Goal: Transaction & Acquisition: Purchase product/service

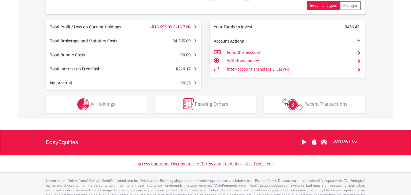
scroll to position [323, 0]
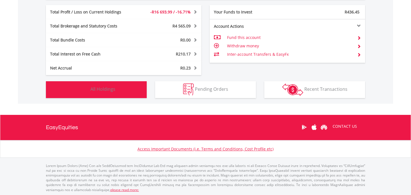
click at [119, 90] on button "Holdings All Holdings" at bounding box center [96, 89] width 101 height 17
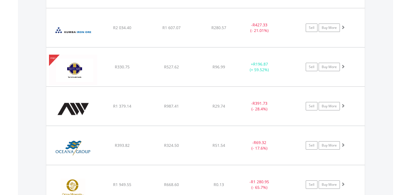
scroll to position [912, 0]
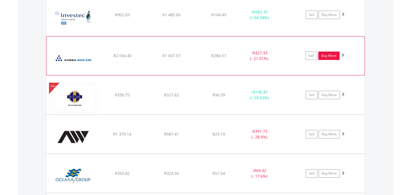
click at [333, 53] on link "Buy More" at bounding box center [328, 55] width 21 height 8
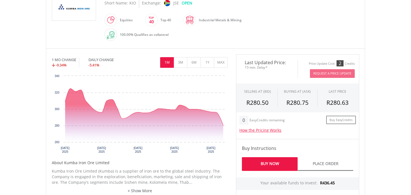
scroll to position [196, 0]
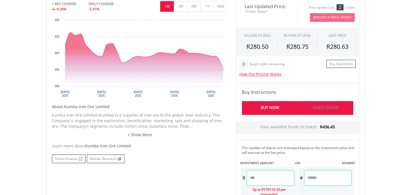
click at [326, 107] on link "Place Order" at bounding box center [325, 108] width 56 height 14
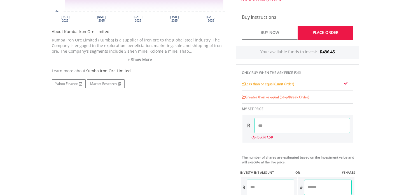
scroll to position [280, 0]
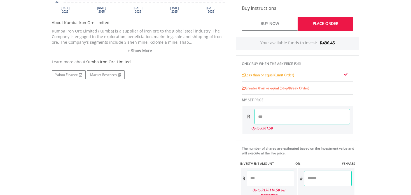
click at [267, 118] on input "number" at bounding box center [301, 117] width 95 height 16
click at [271, 117] on input "number" at bounding box center [301, 117] width 95 height 16
type input "******"
click at [325, 40] on span "R436.45" at bounding box center [327, 42] width 15 height 5
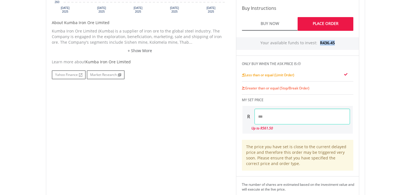
click at [325, 40] on span "R436.45" at bounding box center [327, 42] width 15 height 5
click at [326, 41] on span "R436.45" at bounding box center [327, 42] width 15 height 5
drag, startPoint x: 322, startPoint y: 42, endPoint x: 334, endPoint y: 43, distance: 12.6
click at [334, 43] on div "Your available funds to invest: R436.45" at bounding box center [297, 43] width 123 height 13
copy span "436.45"
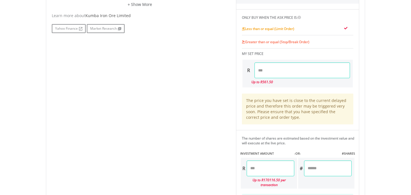
scroll to position [336, 0]
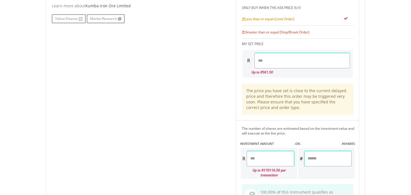
click at [270, 156] on input "number" at bounding box center [271, 159] width 48 height 16
paste input "******"
type input "******"
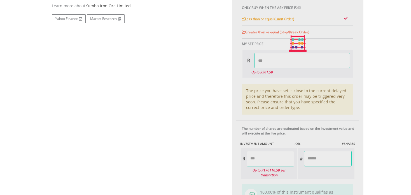
click at [320, 157] on div "Last Updated Price: 15-min. Delay* Price Update Cost: 2 Credits Request A Price…" at bounding box center [298, 43] width 132 height 370
type input "******"
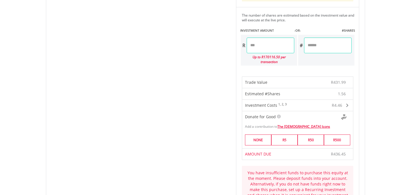
scroll to position [420, 0]
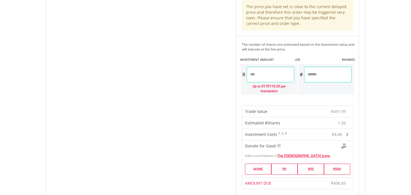
click at [261, 73] on input "******" at bounding box center [271, 75] width 48 height 16
click at [263, 73] on input "******" at bounding box center [271, 75] width 48 height 16
type input "******"
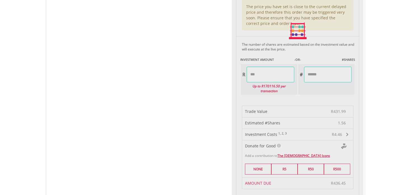
click at [323, 74] on div "Last Updated Price: 15-min. Delay* Price Update Cost: 2 Credits Request A Price…" at bounding box center [298, 30] width 132 height 513
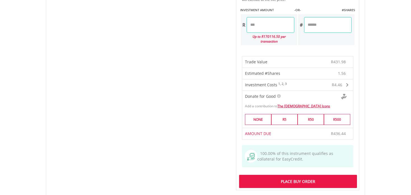
scroll to position [504, 0]
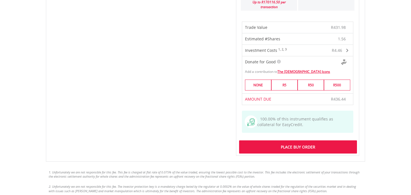
click at [307, 140] on div "Place Buy Order" at bounding box center [298, 146] width 118 height 13
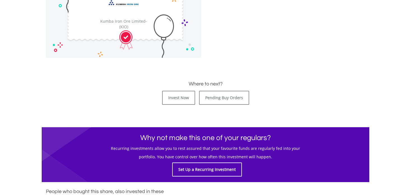
scroll to position [224, 0]
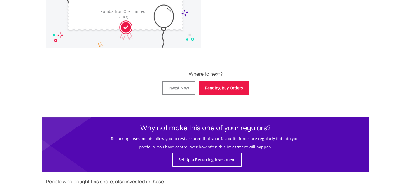
click at [220, 86] on link "Pending Buy Orders" at bounding box center [224, 88] width 50 height 14
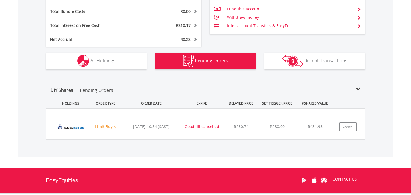
scroll to position [348, 0]
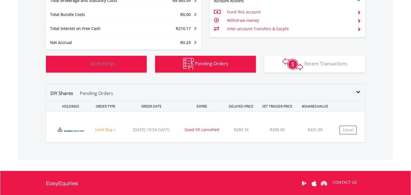
click at [123, 65] on button "Holdings All Holdings" at bounding box center [96, 64] width 101 height 17
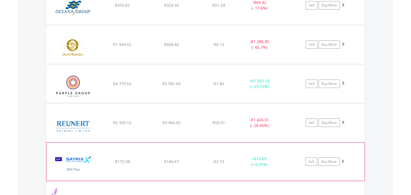
scroll to position [1052, 0]
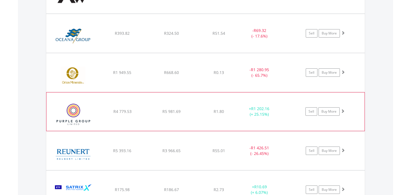
click at [343, 109] on span at bounding box center [343, 111] width 4 height 4
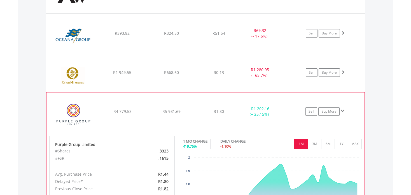
click at [343, 109] on span at bounding box center [343, 111] width 4 height 4
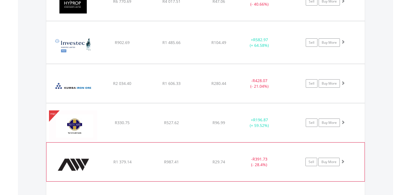
scroll to position [884, 0]
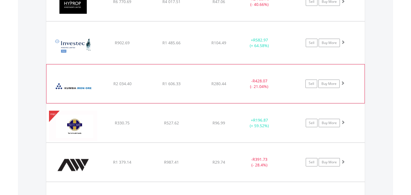
click at [344, 82] on span at bounding box center [343, 83] width 4 height 4
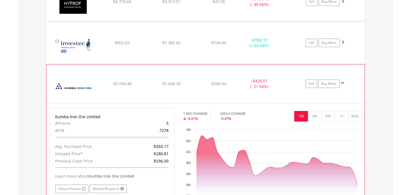
click at [344, 82] on span at bounding box center [343, 83] width 4 height 4
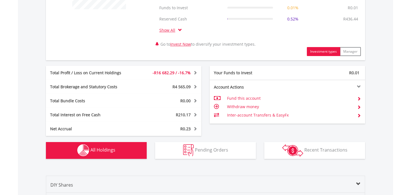
scroll to position [292, 0]
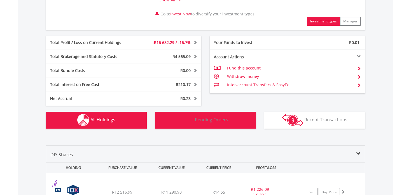
click at [226, 120] on span "Pending Orders" at bounding box center [211, 119] width 33 height 6
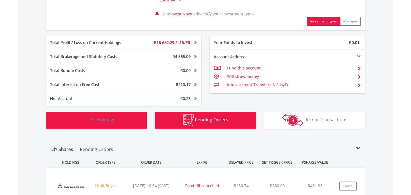
click at [126, 125] on button "Holdings All Holdings" at bounding box center [96, 120] width 101 height 17
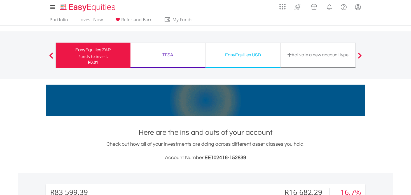
scroll to position [0, 0]
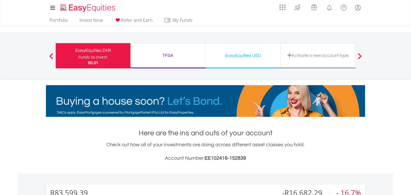
click at [167, 58] on div "TFSA" at bounding box center [168, 55] width 68 height 8
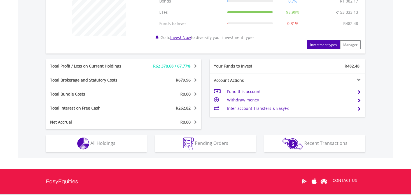
scroll to position [289, 0]
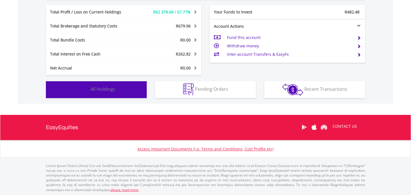
click at [113, 87] on span "All Holdings" at bounding box center [102, 89] width 25 height 6
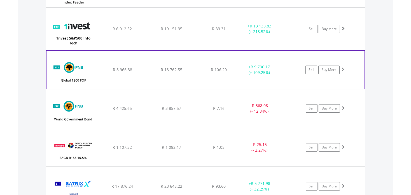
scroll to position [515, 0]
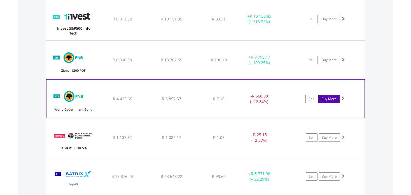
click at [330, 95] on link "Buy More" at bounding box center [328, 99] width 21 height 8
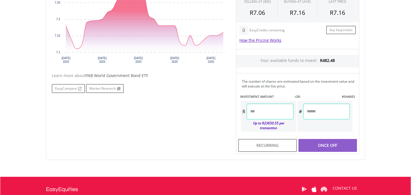
scroll to position [224, 0]
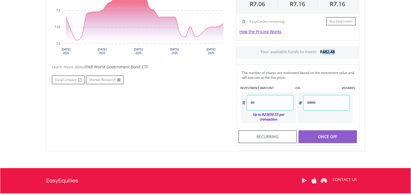
drag, startPoint x: 323, startPoint y: 52, endPoint x: 335, endPoint y: 53, distance: 12.4
click at [335, 53] on div "Your available funds to invest: R482.48" at bounding box center [297, 52] width 123 height 13
copy span "482.48"
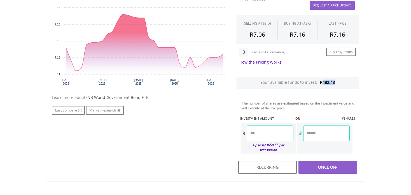
scroll to position [196, 0]
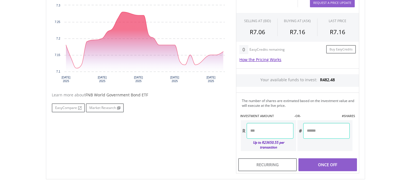
click at [267, 132] on input "number" at bounding box center [270, 131] width 46 height 16
paste input "******"
type input "******"
click at [321, 132] on div "Last Updated Price: 15-min. Delay* Price Update Cost: 1 Credits Request A Price…" at bounding box center [298, 79] width 132 height 190
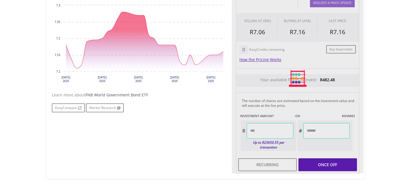
type input "*******"
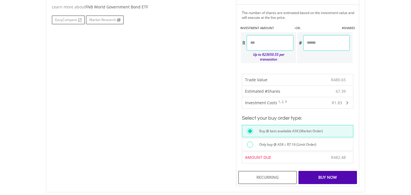
scroll to position [336, 0]
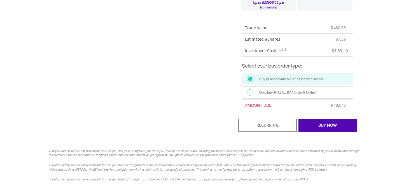
click at [252, 89] on div at bounding box center [250, 92] width 6 height 6
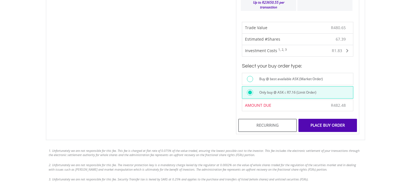
click at [324, 119] on div "Place Buy Order" at bounding box center [327, 125] width 58 height 13
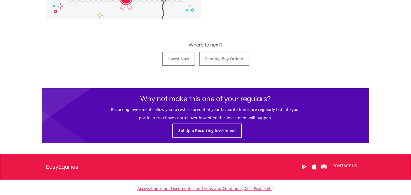
scroll to position [292, 0]
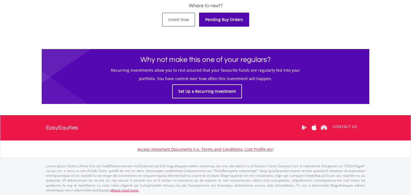
click at [217, 18] on link "Pending Buy Orders" at bounding box center [224, 20] width 50 height 14
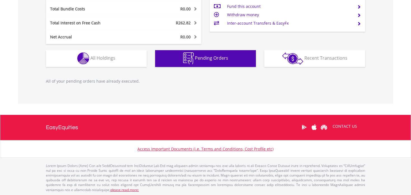
scroll to position [54, 106]
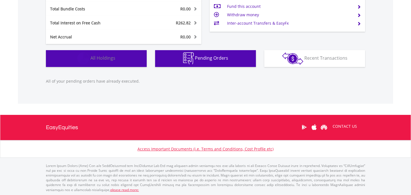
click at [122, 61] on button "Holdings All Holdings" at bounding box center [96, 58] width 101 height 17
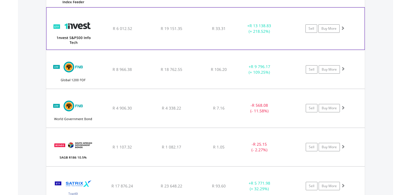
scroll to position [515, 0]
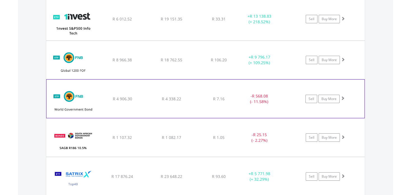
click at [344, 97] on span at bounding box center [343, 98] width 4 height 4
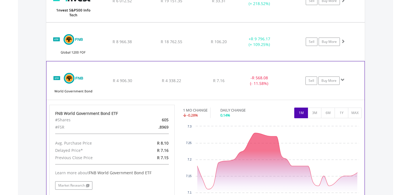
scroll to position [543, 0]
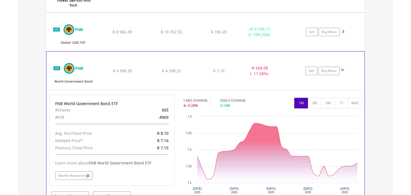
click at [343, 69] on span at bounding box center [343, 70] width 4 height 4
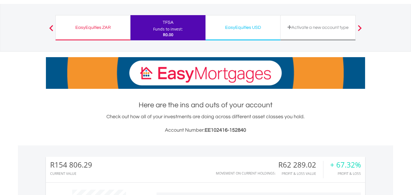
scroll to position [11, 0]
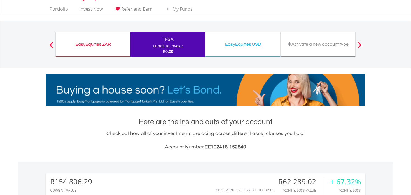
click at [258, 46] on div "EasyEquities USD" at bounding box center [243, 44] width 68 height 8
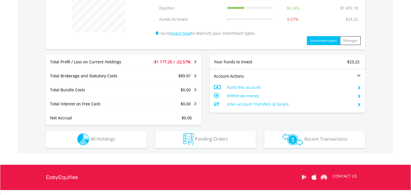
scroll to position [280, 0]
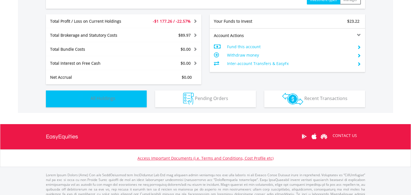
click at [110, 93] on button "Holdings All Holdings" at bounding box center [96, 98] width 101 height 17
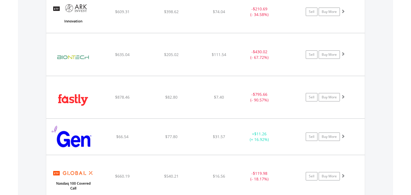
scroll to position [431, 0]
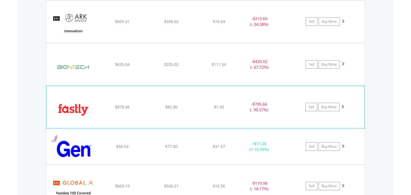
click at [344, 106] on span at bounding box center [343, 106] width 4 height 4
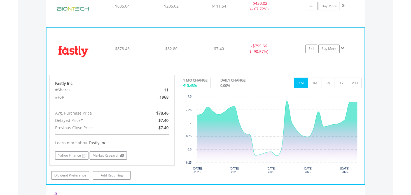
scroll to position [459, 0]
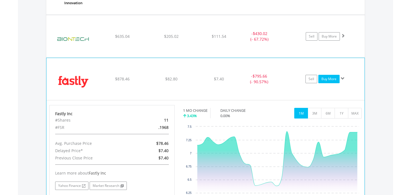
click at [332, 76] on link "Buy More" at bounding box center [328, 79] width 21 height 8
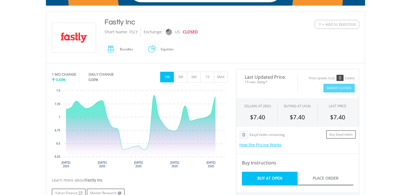
scroll to position [168, 0]
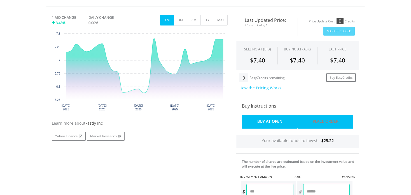
click at [324, 122] on link "Place Order" at bounding box center [325, 122] width 56 height 14
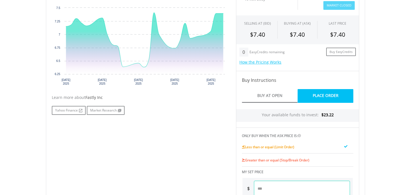
scroll to position [224, 0]
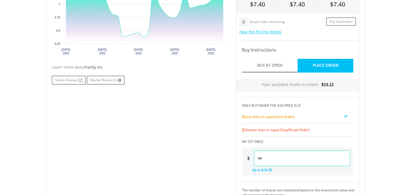
click at [270, 154] on input "number" at bounding box center [302, 158] width 96 height 16
type input "****"
click at [325, 83] on span "$23.22" at bounding box center [327, 84] width 12 height 5
drag, startPoint x: 333, startPoint y: 83, endPoint x: 324, endPoint y: 85, distance: 9.3
click at [324, 85] on div "Your available funds to invest: $23.22" at bounding box center [297, 85] width 123 height 13
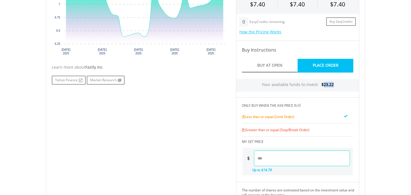
copy span "23.22"
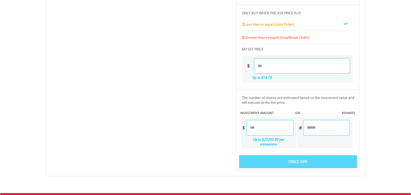
scroll to position [336, 0]
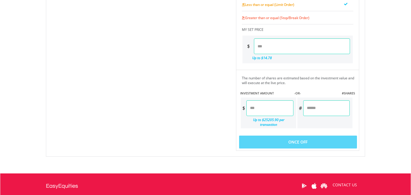
click at [260, 104] on input "number" at bounding box center [269, 108] width 47 height 16
paste input "*****"
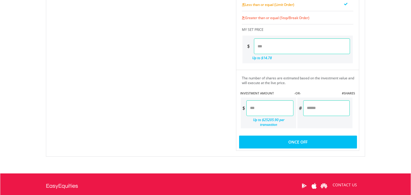
type input "*****"
type input "******"
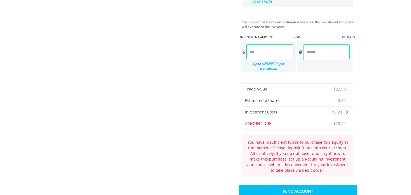
scroll to position [364, 0]
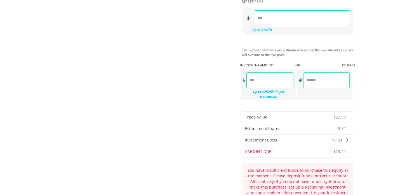
click at [263, 82] on input "*****" at bounding box center [269, 80] width 47 height 16
type input "*****"
click at [342, 82] on div "Last Updated Price: 15-min. Delay* Price Update Cost: 0 Credits Market Closed S…" at bounding box center [298, 22] width 132 height 412
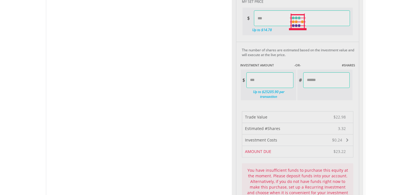
type input "******"
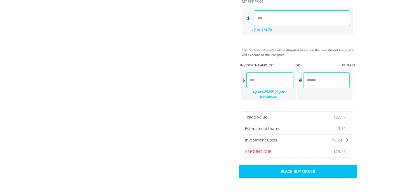
click at [309, 165] on div "Place Buy Order" at bounding box center [298, 171] width 118 height 13
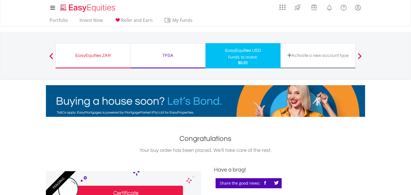
click at [82, 55] on div "EasyEquities ZAR" at bounding box center [93, 55] width 68 height 8
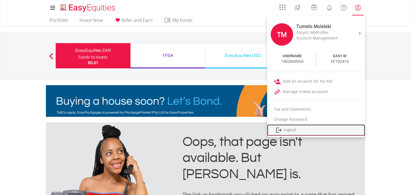
click at [288, 128] on link "Logout" at bounding box center [316, 129] width 98 height 11
